Goal: Task Accomplishment & Management: Complete application form

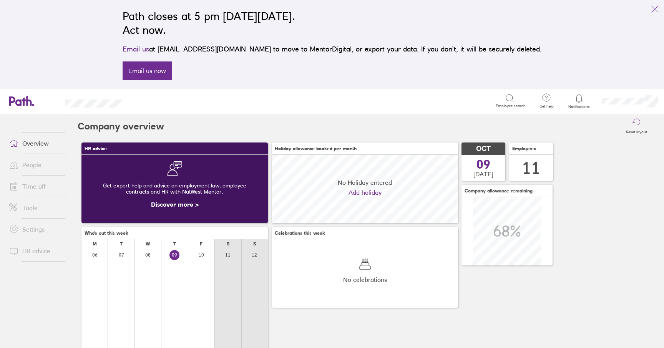
scroll to position [68, 186]
click at [55, 183] on link "Time off" at bounding box center [34, 186] width 62 height 15
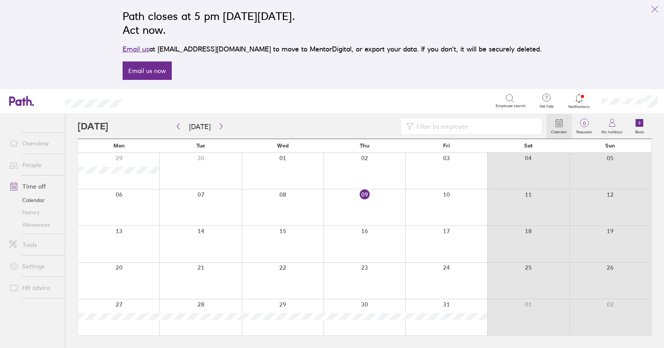
click at [387, 196] on div at bounding box center [365, 208] width 82 height 36
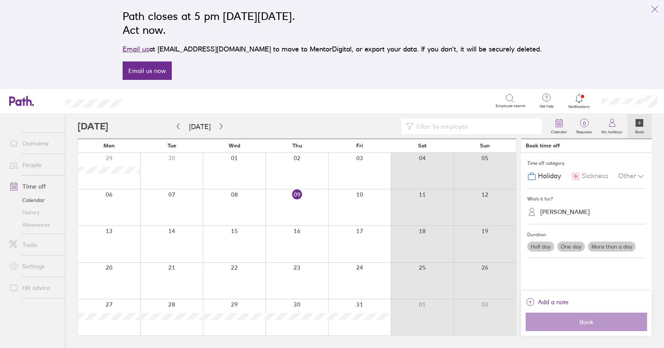
click at [560, 211] on div "[PERSON_NAME]" at bounding box center [566, 211] width 50 height 7
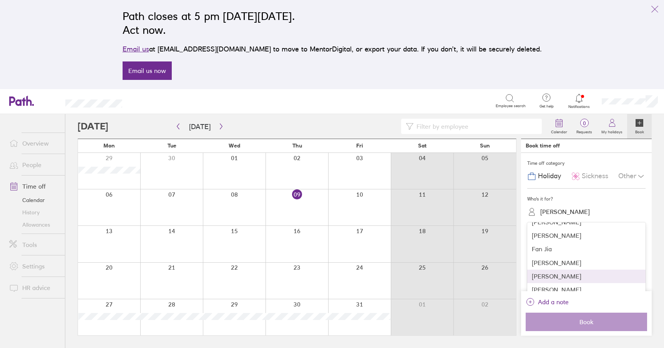
scroll to position [37, 0]
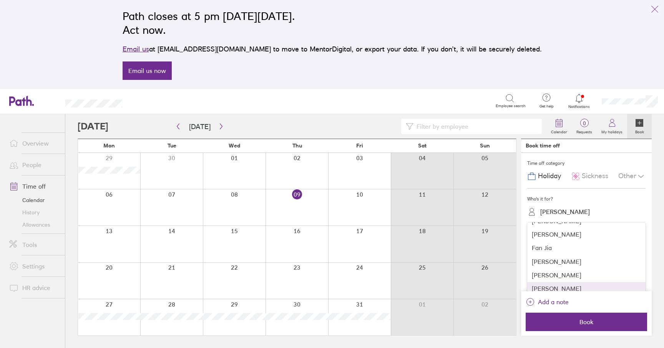
click at [545, 286] on div "[PERSON_NAME]" at bounding box center [586, 288] width 118 height 13
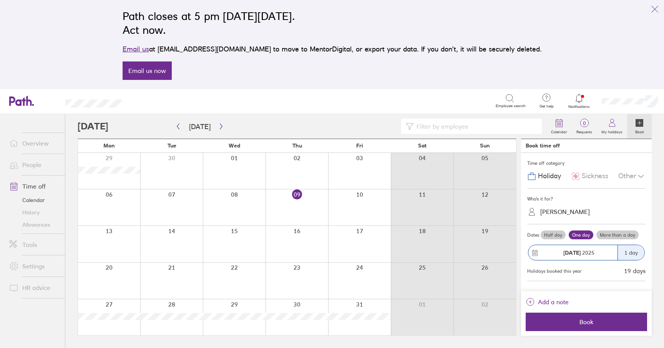
click at [602, 177] on span "Sickness" at bounding box center [595, 176] width 27 height 8
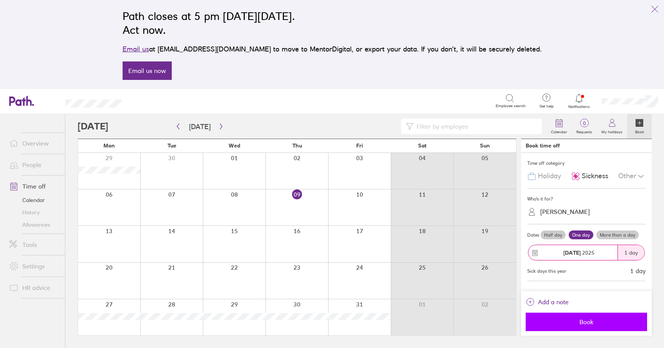
click at [572, 324] on span "Book" at bounding box center [586, 322] width 111 height 7
